Goal: Find specific fact: Find specific fact

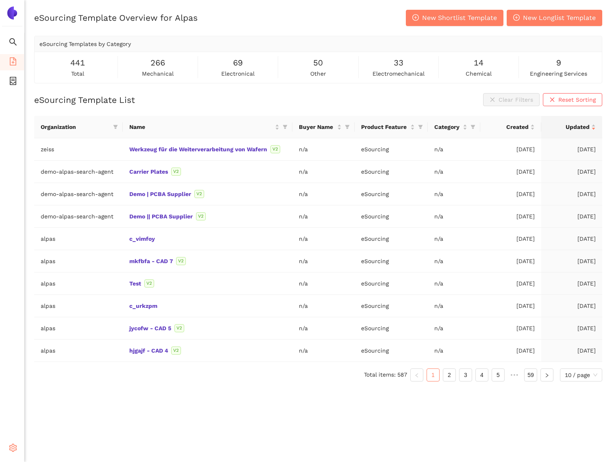
click at [9, 447] on icon "setting" at bounding box center [13, 448] width 8 height 8
click at [44, 397] on li "Internal Area" at bounding box center [57, 389] width 67 height 16
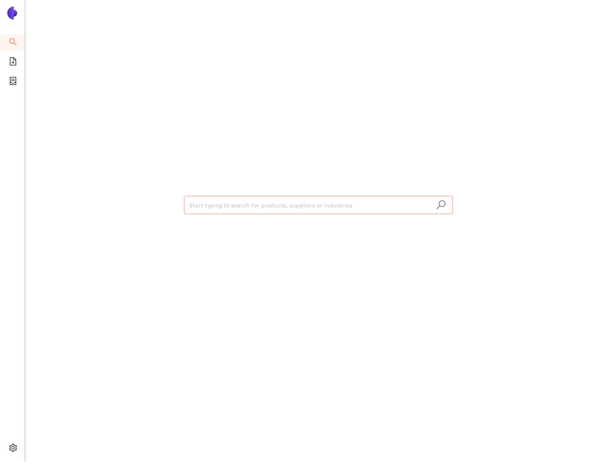
type input "Viet Nam Cast Iron Co., Ltd."
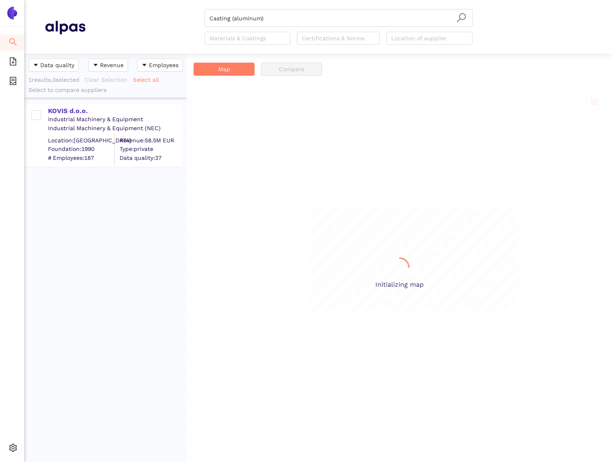
scroll to position [408, 163]
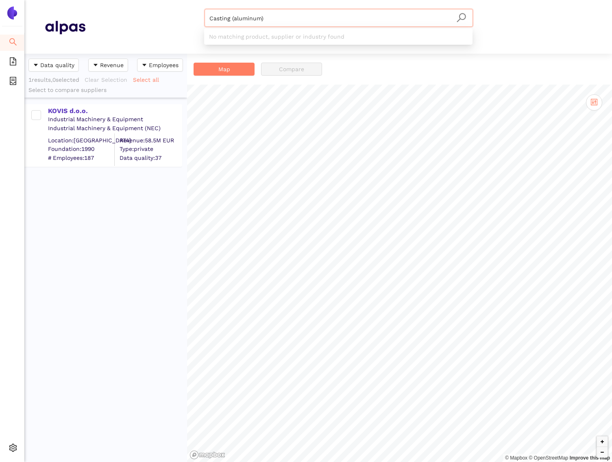
drag, startPoint x: 286, startPoint y: 21, endPoint x: 171, endPoint y: 21, distance: 114.7
click at [171, 21] on div "Casting (aluminum) Materials & Coatings Certifications & Norms Location of supp…" at bounding box center [338, 27] width 506 height 36
type input "Viet Nam Cast Iron Co., Ltd."
click at [77, 113] on div "Viet Nam Cast Iron Co., Ltd." at bounding box center [114, 111] width 133 height 9
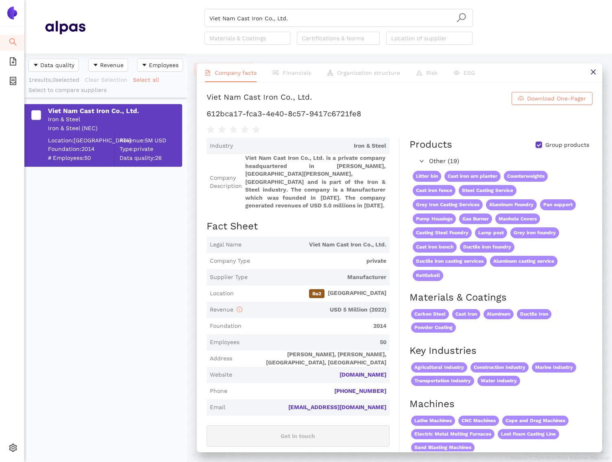
click at [265, 114] on h1 "612bca17-fca3-4e40-8c57-9417c6721fe8" at bounding box center [400, 114] width 386 height 11
copy div "612bca17-fca3-4e40-8c57-9417c6721fe8"
